Goal: Information Seeking & Learning: Learn about a topic

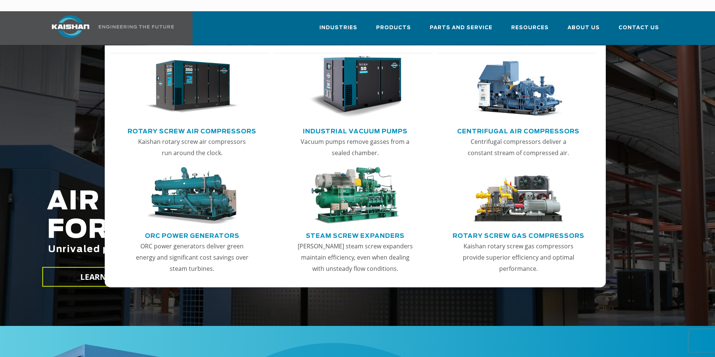
click at [198, 89] on img "Main menu" at bounding box center [192, 87] width 92 height 62
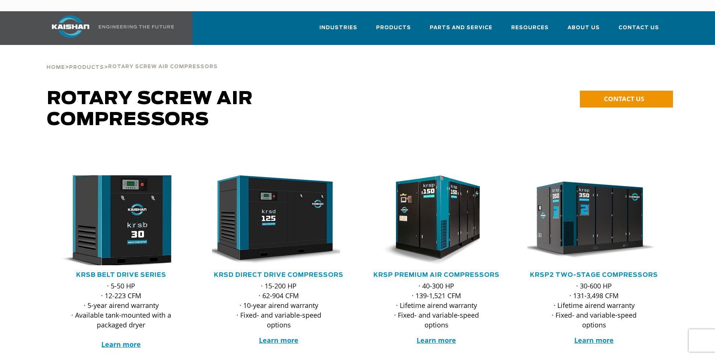
click at [110, 212] on img at bounding box center [115, 220] width 147 height 99
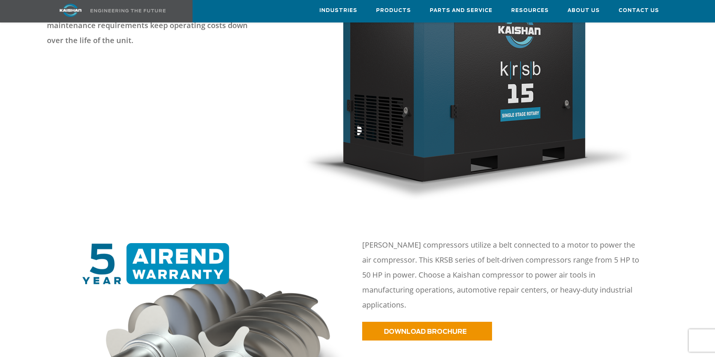
scroll to position [300, 0]
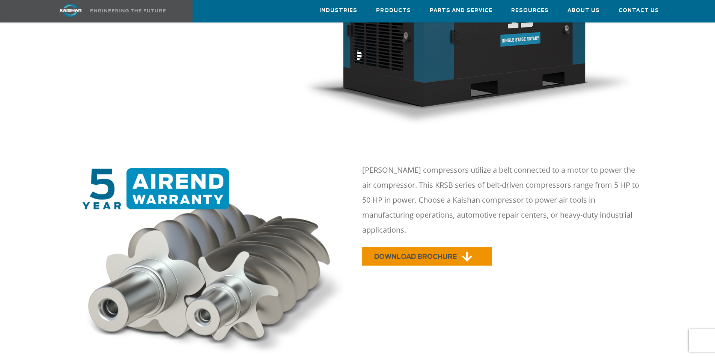
click at [434, 247] on link "DOWNLOAD BROCHURE" at bounding box center [427, 256] width 130 height 19
click at [571, 191] on p "Kaishan KRSB compressors utilize a belt connected to a motor to power the air c…" at bounding box center [502, 200] width 281 height 75
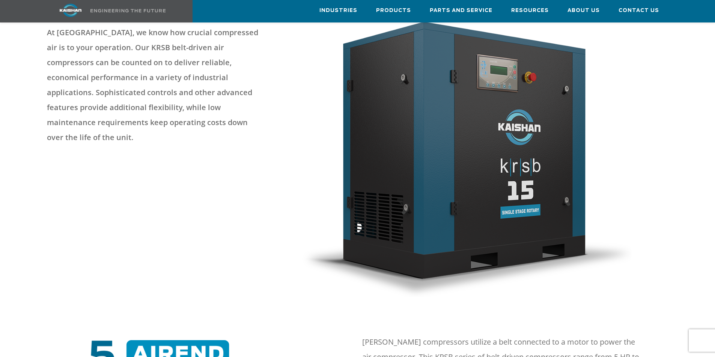
scroll to position [165, 0]
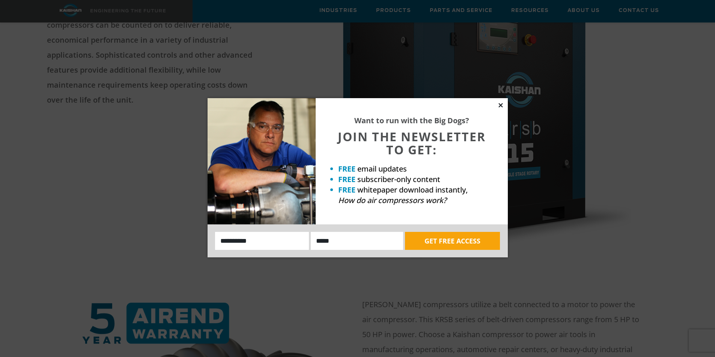
click at [499, 107] on icon at bounding box center [500, 105] width 4 height 4
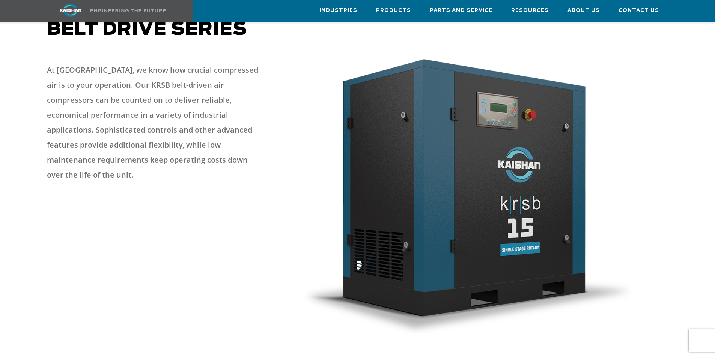
scroll to position [0, 0]
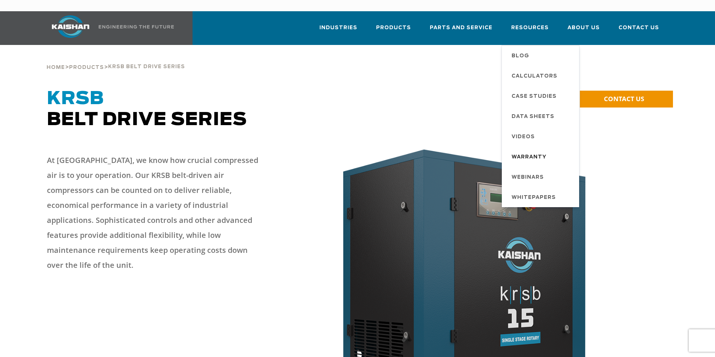
click at [543, 151] on span "Warranty" at bounding box center [528, 157] width 35 height 13
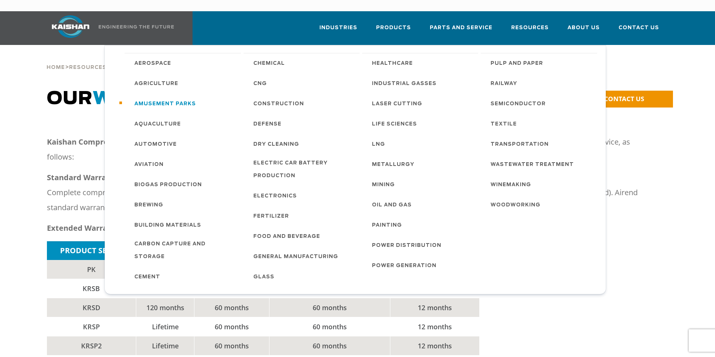
click at [176, 98] on span "Amusement Parks" at bounding box center [165, 104] width 62 height 13
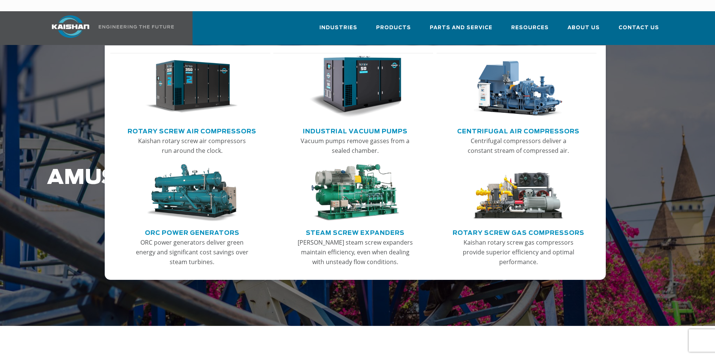
click at [218, 82] on img "Main menu" at bounding box center [192, 87] width 92 height 62
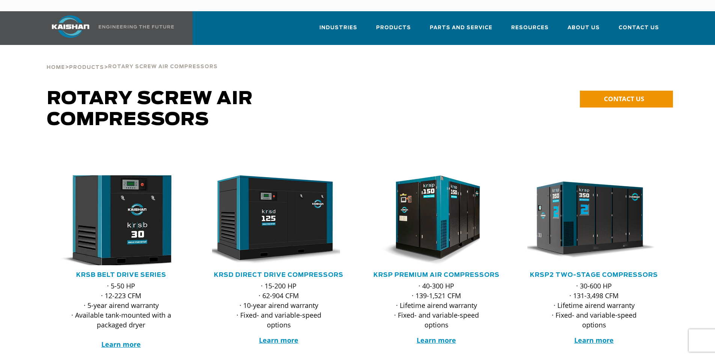
click at [149, 184] on img at bounding box center [115, 220] width 147 height 99
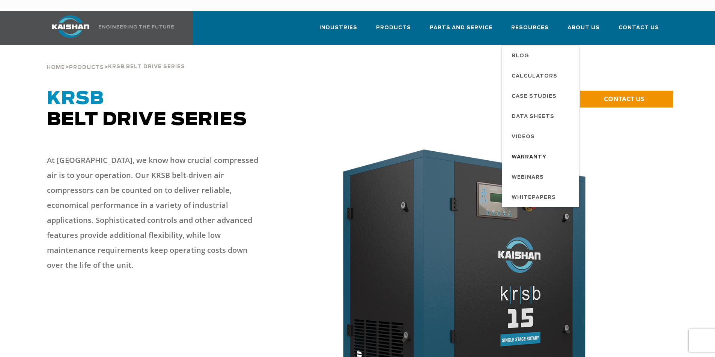
click at [527, 151] on span "Warranty" at bounding box center [528, 157] width 35 height 13
